Goal: Register for event/course

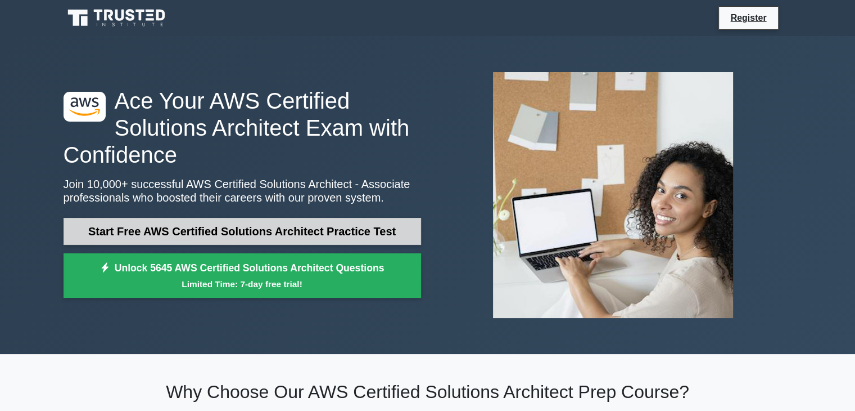
click at [235, 236] on link "Start Free AWS Certified Solutions Architect Practice Test" at bounding box center [243, 231] width 358 height 27
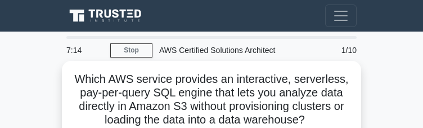
click at [234, 76] on h5 "Which AWS service provides an interactive, serverless, pay-per-query SQL engine…" at bounding box center [212, 99] width 286 height 55
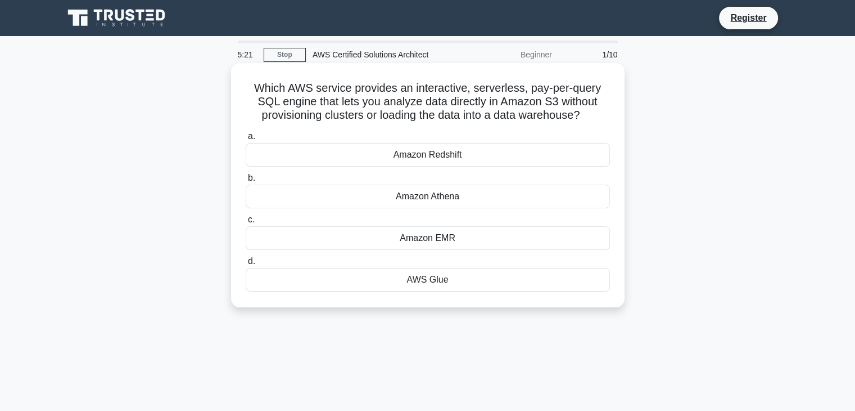
click at [519, 187] on div "Amazon Athena" at bounding box center [428, 196] width 364 height 24
click at [246, 182] on input "b. Amazon Athena" at bounding box center [246, 177] width 0 height 7
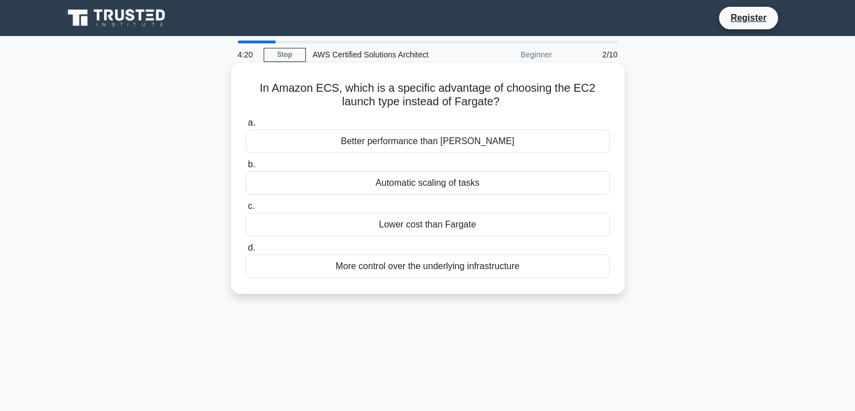
click at [455, 270] on div "More control over the underlying infrastructure" at bounding box center [428, 266] width 364 height 24
click at [246, 251] on input "d. More control over the underlying infrastructure" at bounding box center [246, 247] width 0 height 7
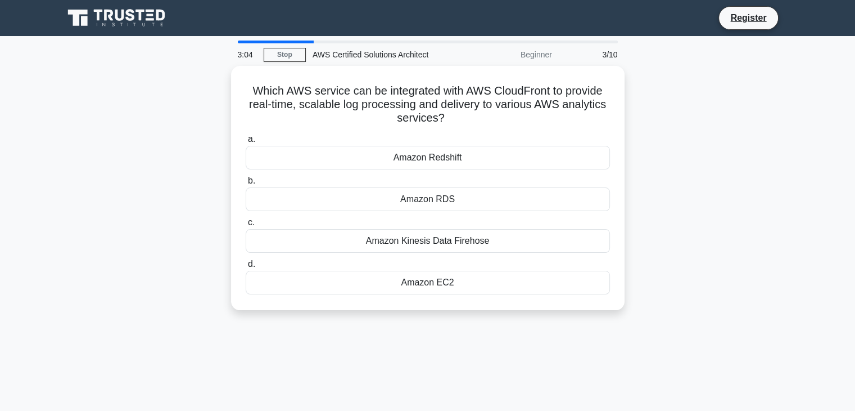
click at [455, 270] on div "Amazon EC2" at bounding box center [428, 282] width 364 height 24
click at [246, 268] on input "d. Amazon EC2" at bounding box center [246, 263] width 0 height 7
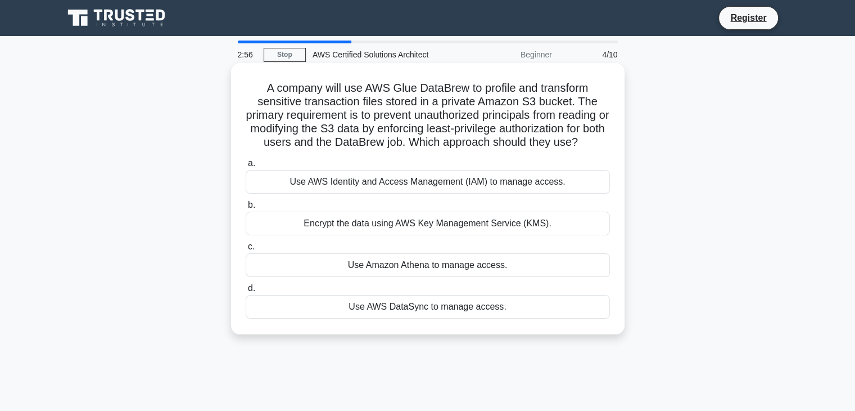
click at [337, 124] on h5 "A company will use AWS Glue DataBrew to profile and transform sensitive transac…" at bounding box center [428, 115] width 367 height 69
click at [433, 192] on div "Use AWS Identity and Access Management (IAM) to manage access." at bounding box center [428, 182] width 364 height 24
click at [246, 167] on input "a. Use AWS Identity and Access Management (IAM) to manage access." at bounding box center [246, 163] width 0 height 7
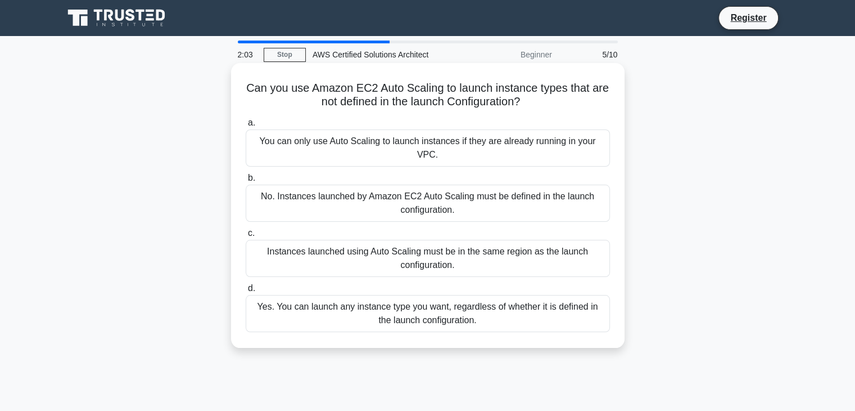
click at [499, 240] on div "Instances launched using Auto Scaling must be in the same region as the launch …" at bounding box center [428, 258] width 364 height 37
click at [246, 235] on input "c. Instances launched using Auto Scaling must be in the same region as the laun…" at bounding box center [246, 232] width 0 height 7
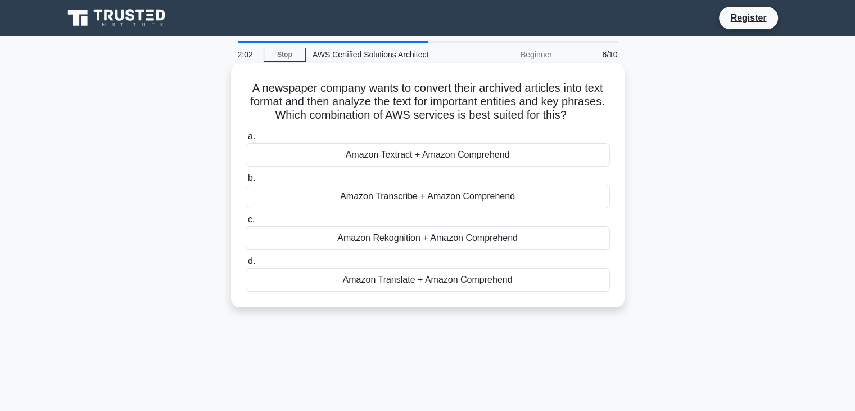
click at [423, 156] on div "Amazon Textract + Amazon Comprehend" at bounding box center [428, 155] width 364 height 24
click at [246, 140] on input "a. Amazon Textract + Amazon Comprehend" at bounding box center [246, 136] width 0 height 7
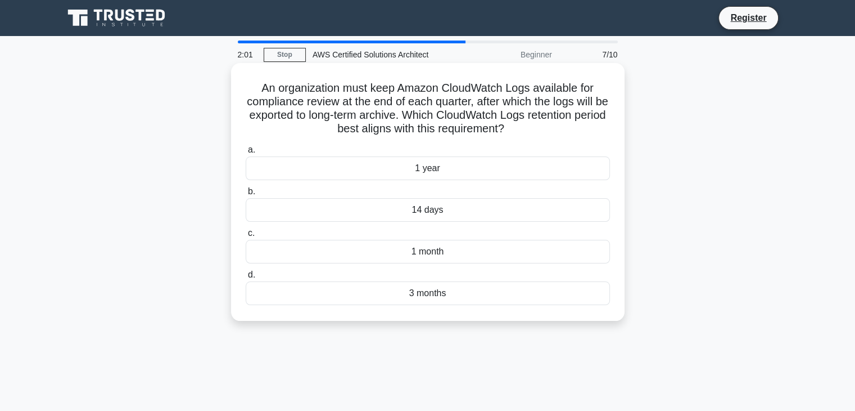
click at [445, 210] on div "14 days" at bounding box center [428, 210] width 364 height 24
click at [246, 195] on input "b. 14 days" at bounding box center [246, 191] width 0 height 7
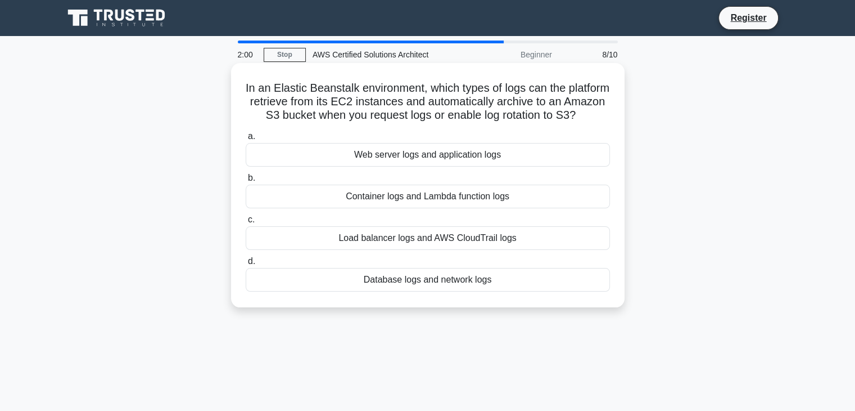
click at [427, 184] on div "a. Web server logs and application logs b. Container logs and Lambda function l…" at bounding box center [428, 210] width 378 height 166
click at [420, 166] on div "Web server logs and application logs" at bounding box center [428, 155] width 364 height 24
click at [246, 140] on input "a. Web server logs and application logs" at bounding box center [246, 136] width 0 height 7
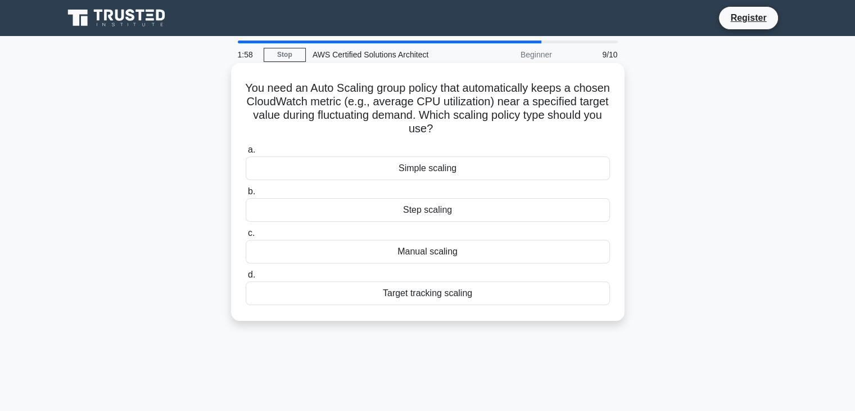
click at [424, 224] on div "a. Simple scaling b. Step scaling c. d." at bounding box center [428, 224] width 378 height 166
click at [431, 296] on div "Target tracking scaling" at bounding box center [428, 293] width 364 height 24
click at [246, 278] on input "d. Target tracking scaling" at bounding box center [246, 274] width 0 height 7
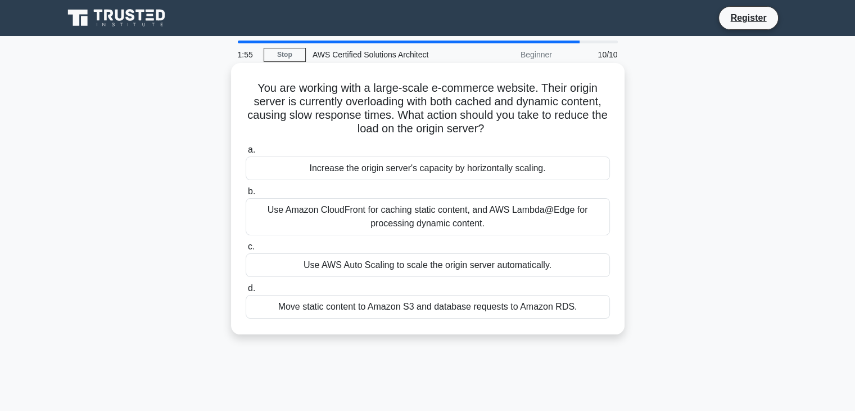
click at [395, 166] on div "Increase the origin server's capacity by horizontally scaling." at bounding box center [428, 168] width 364 height 24
click at [246, 154] on input "a. Increase the origin server's capacity by horizontally scaling." at bounding box center [246, 149] width 0 height 7
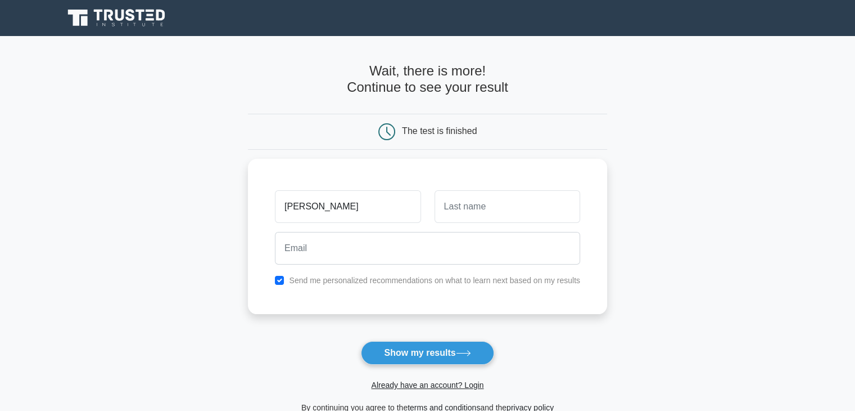
type input "[PERSON_NAME]"
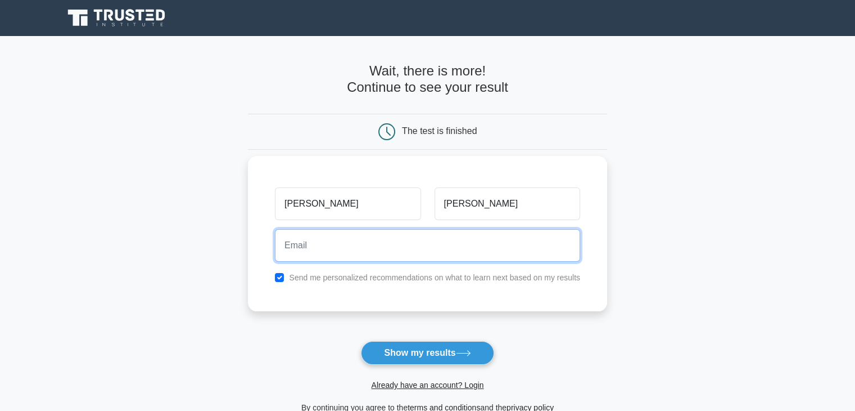
click at [466, 246] on input "email" at bounding box center [427, 245] width 305 height 33
click at [342, 243] on input "email" at bounding box center [427, 245] width 305 height 33
type input "j"
type input "[EMAIL_ADDRESS][DOMAIN_NAME]"
click at [361, 341] on button "Show my results" at bounding box center [427, 353] width 133 height 24
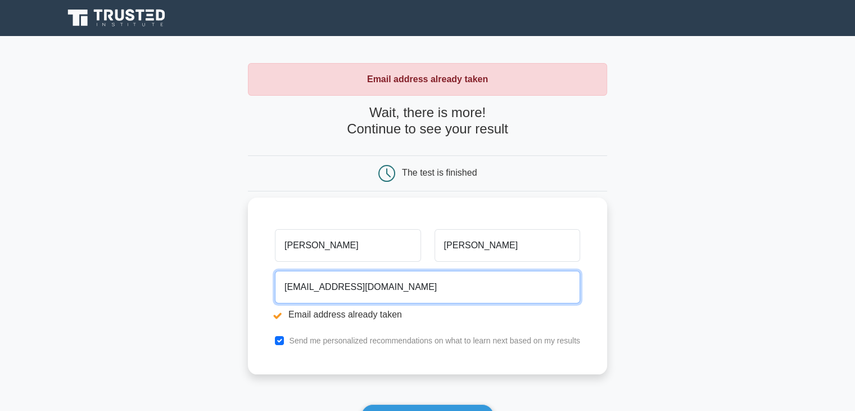
click at [382, 293] on input "[EMAIL_ADDRESS][DOMAIN_NAME]" at bounding box center [427, 286] width 305 height 33
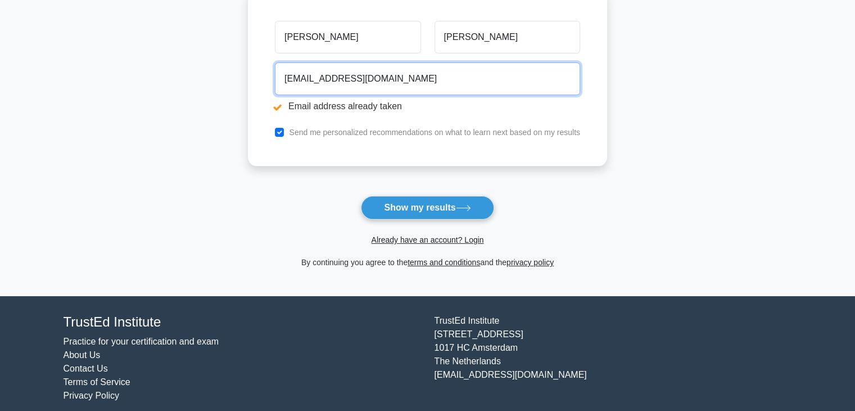
scroll to position [217, 0]
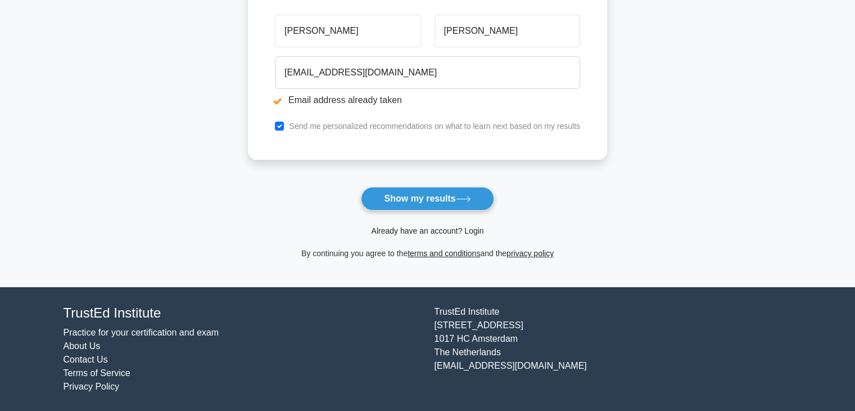
click at [472, 229] on link "Already have an account? Login" at bounding box center [427, 230] width 112 height 9
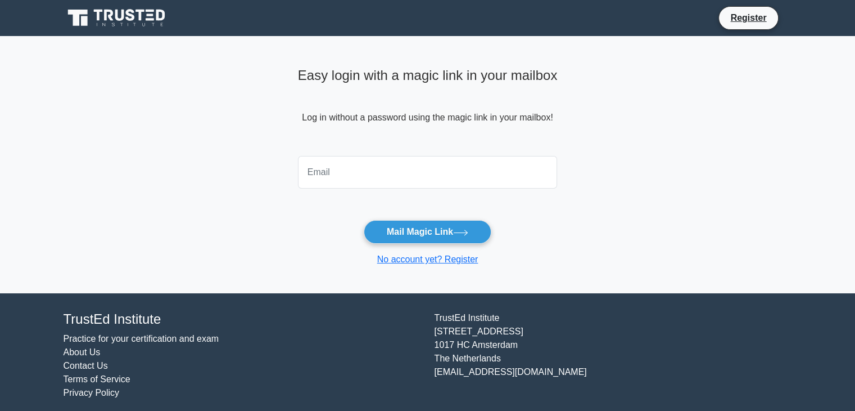
click at [400, 181] on input "email" at bounding box center [428, 172] width 260 height 33
type input "[EMAIL_ADDRESS][DOMAIN_NAME]"
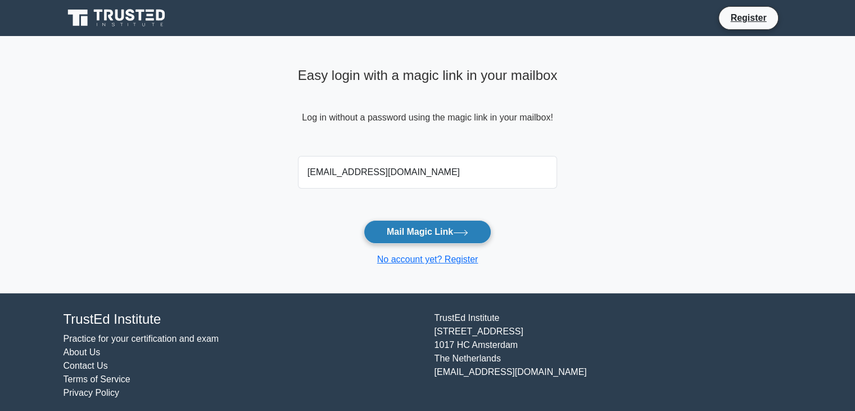
click at [442, 228] on button "Mail Magic Link" at bounding box center [428, 232] width 128 height 24
